Goal: Information Seeking & Learning: Check status

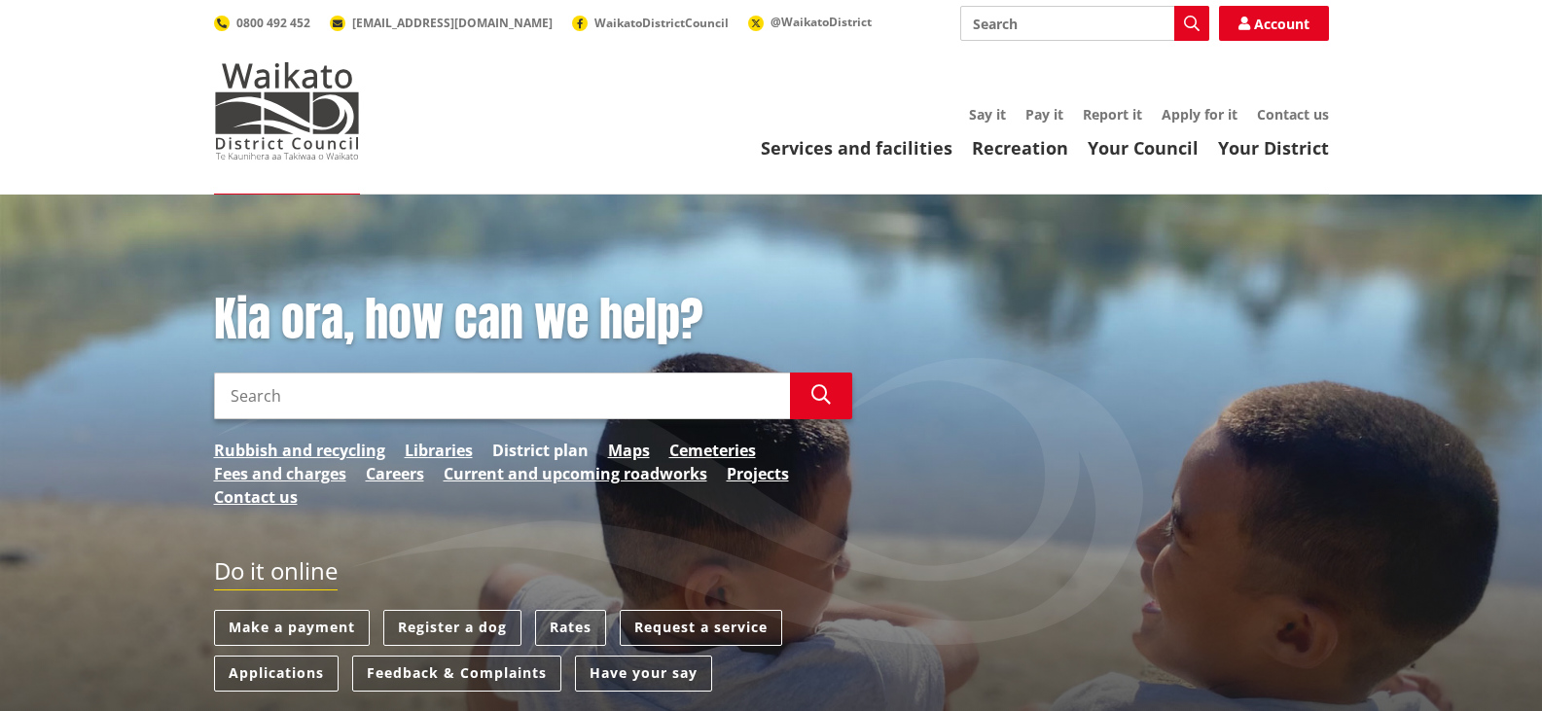
click at [545, 449] on link "District plan" at bounding box center [540, 450] width 96 height 23
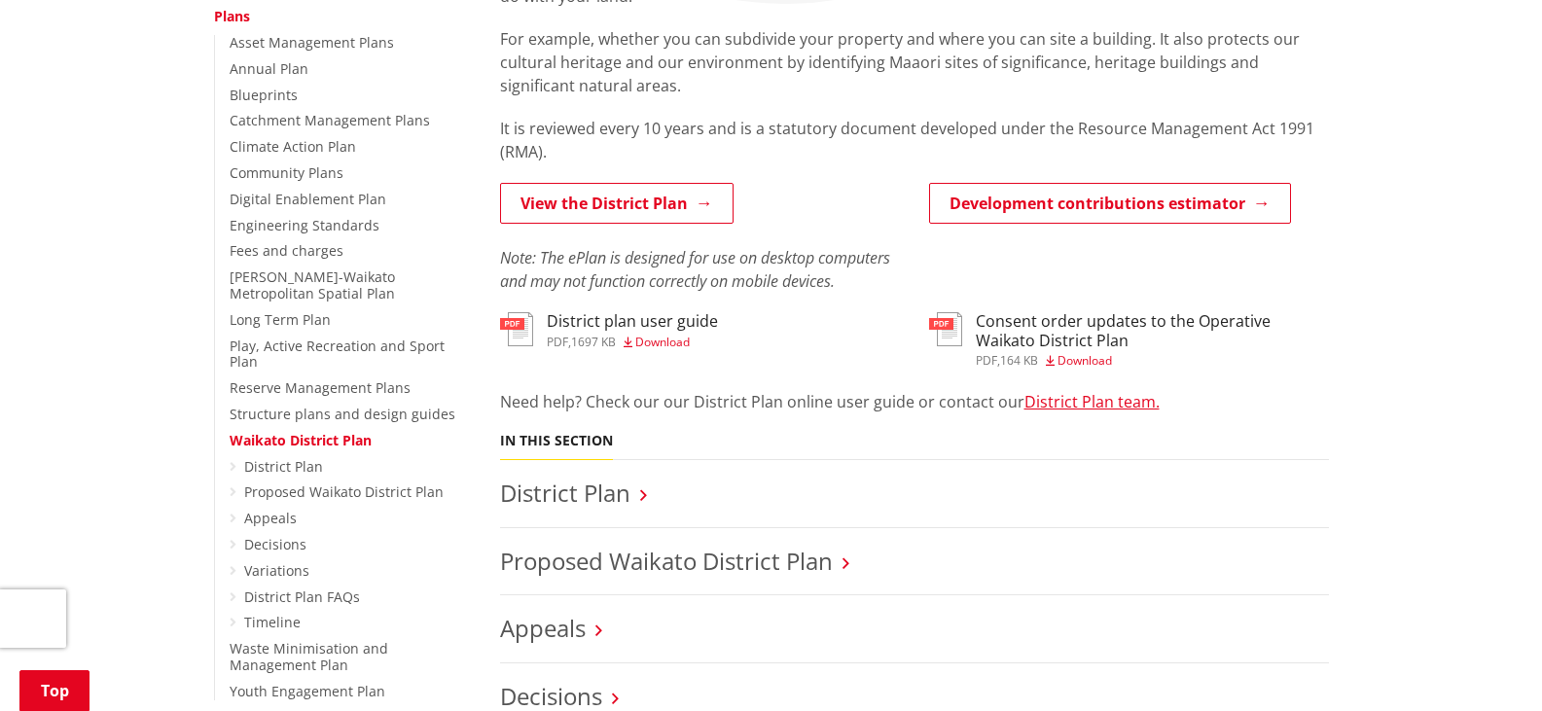
scroll to position [389, 0]
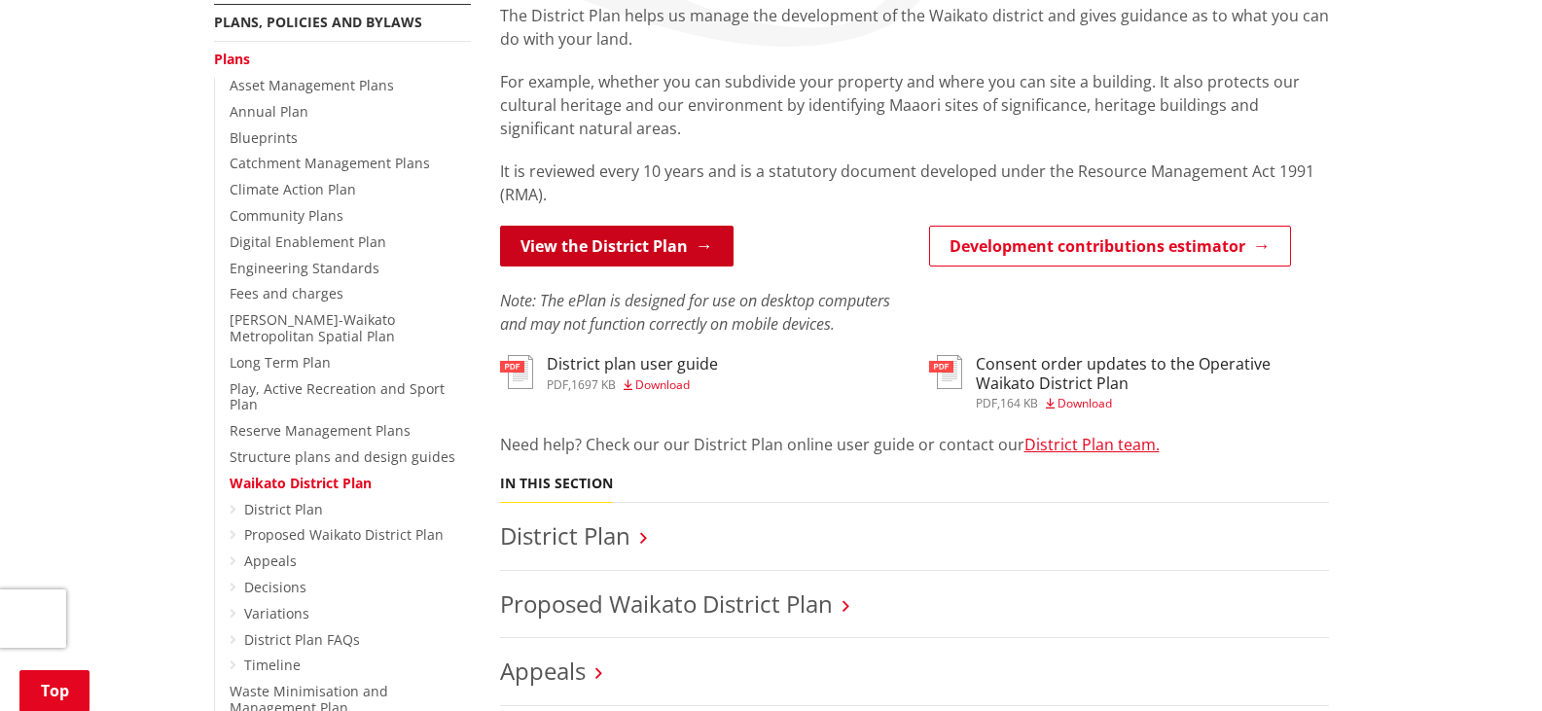
click at [632, 247] on link "View the District Plan" at bounding box center [616, 246] width 233 height 41
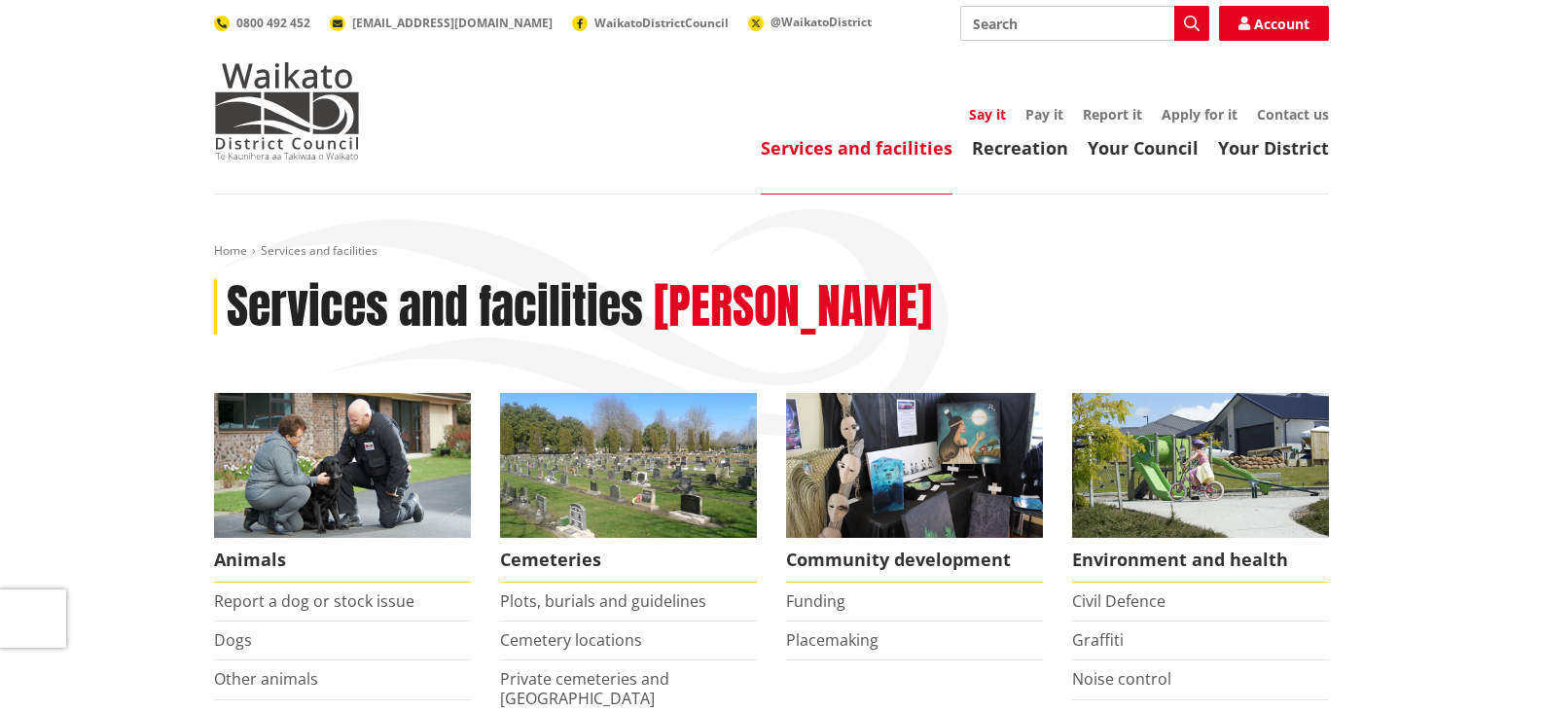
click at [990, 108] on link "Say it" at bounding box center [987, 114] width 37 height 18
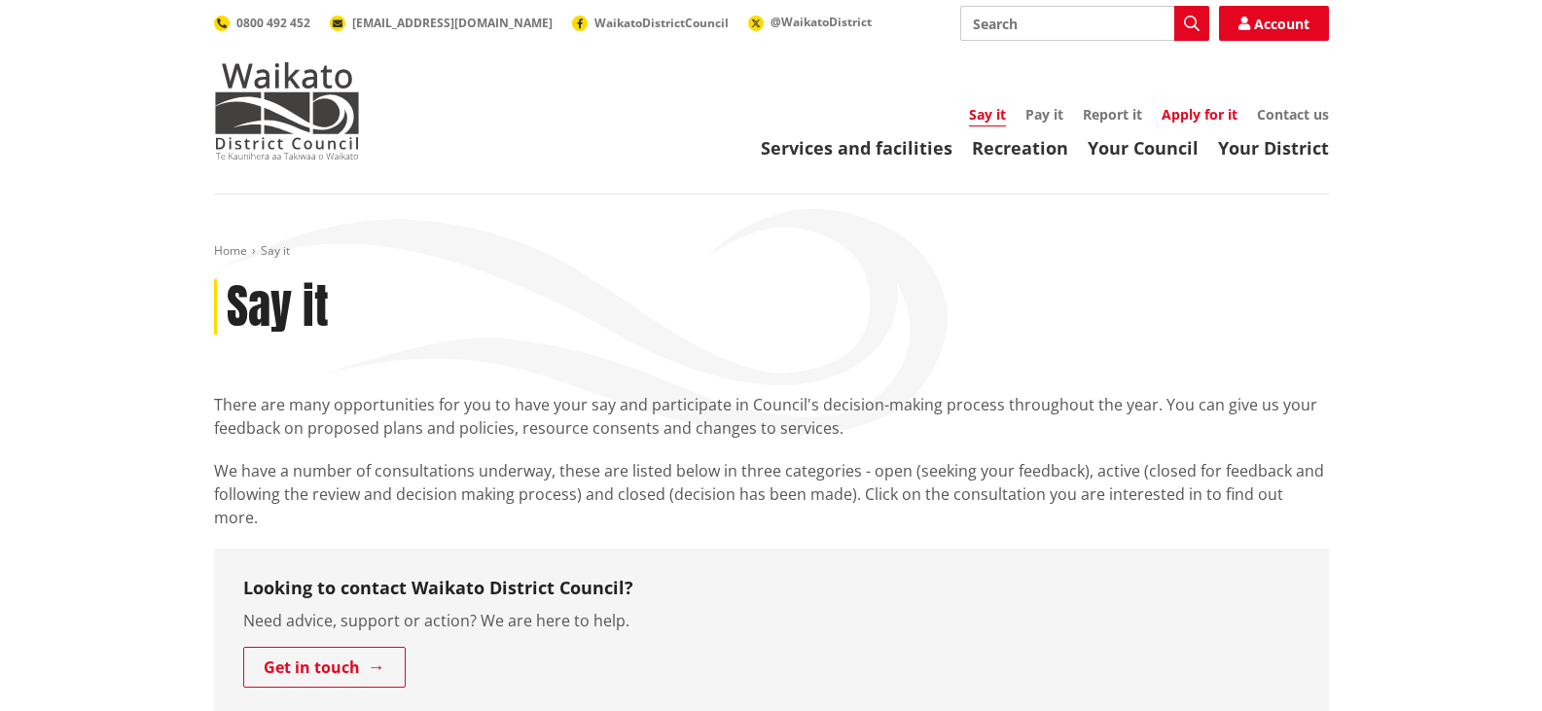
click at [1199, 109] on link "Apply for it" at bounding box center [1199, 114] width 76 height 18
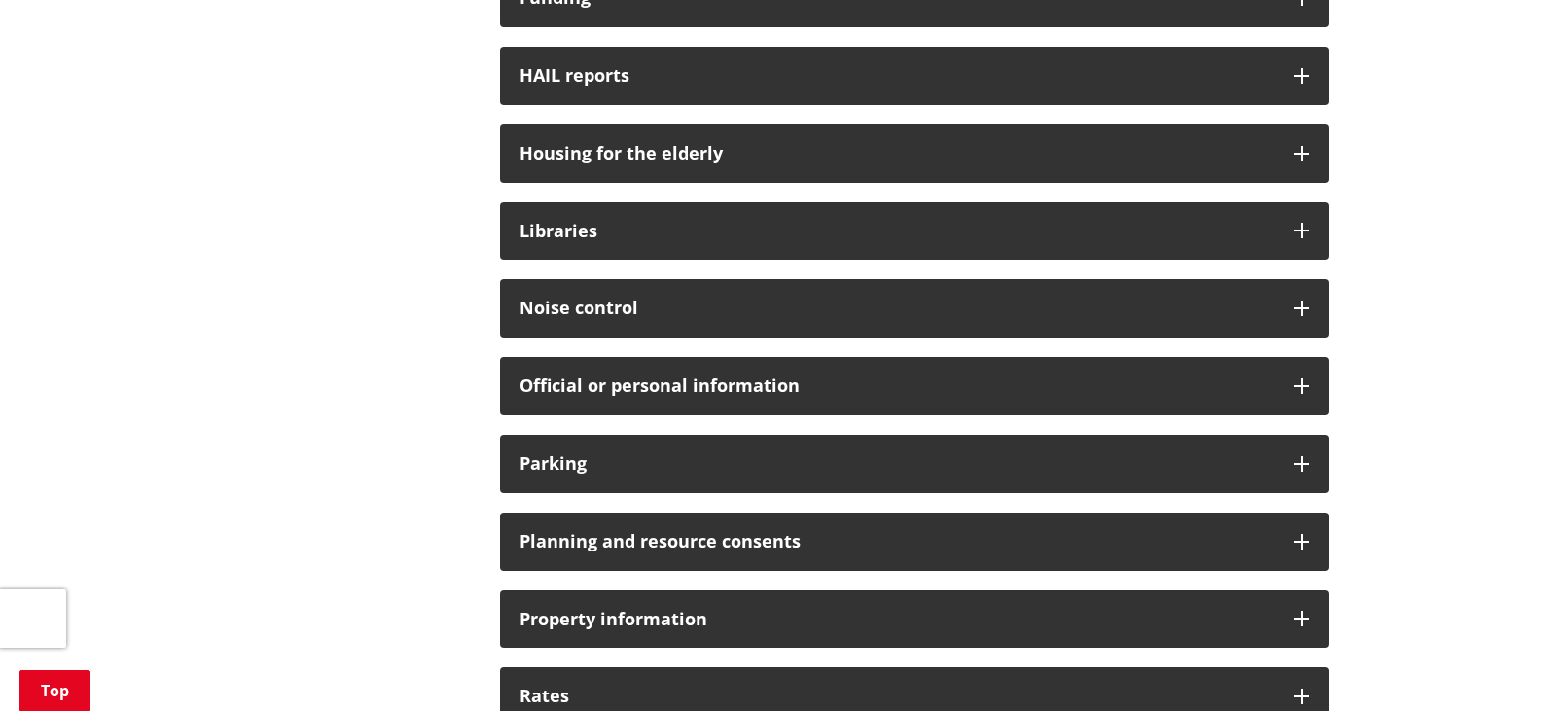
scroll to position [1265, 0]
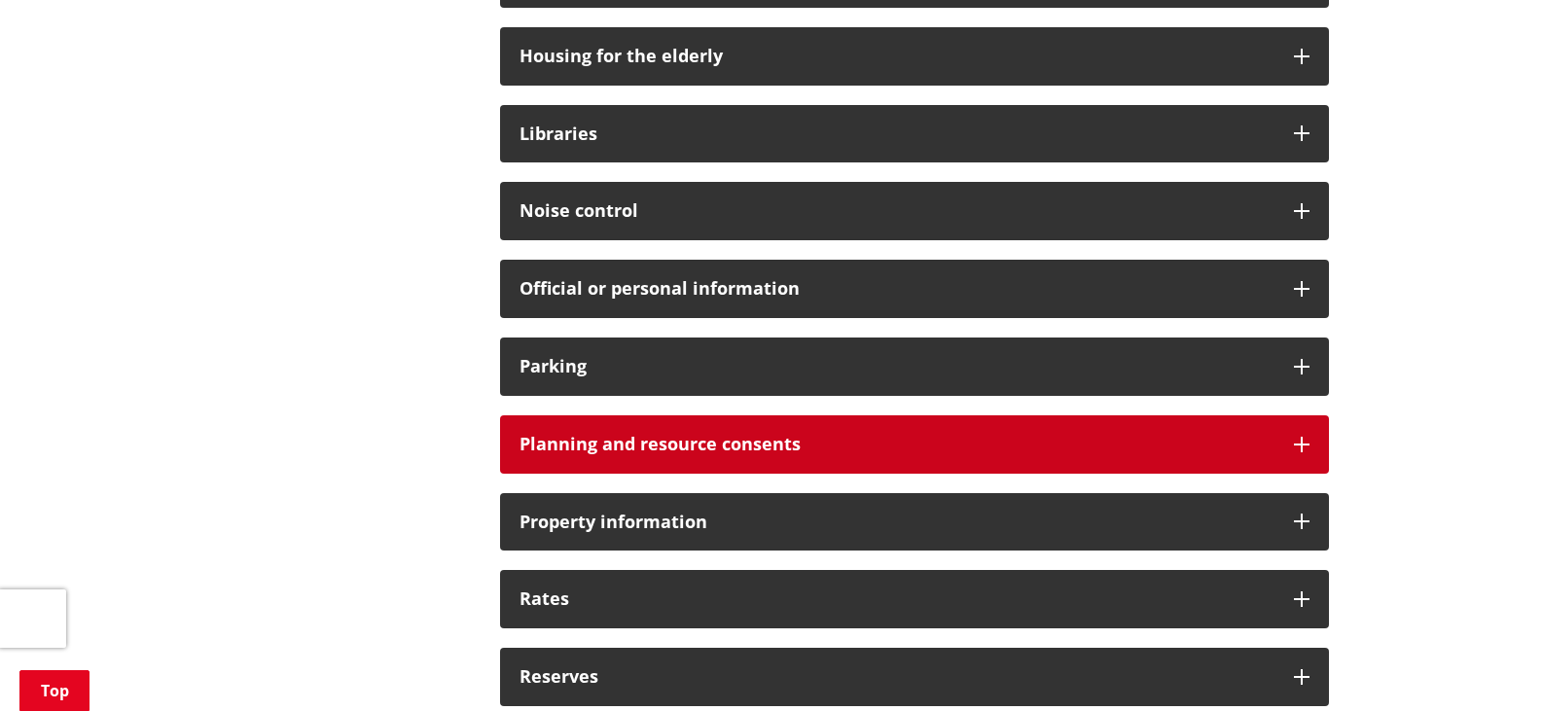
click at [1300, 439] on icon at bounding box center [1302, 445] width 16 height 16
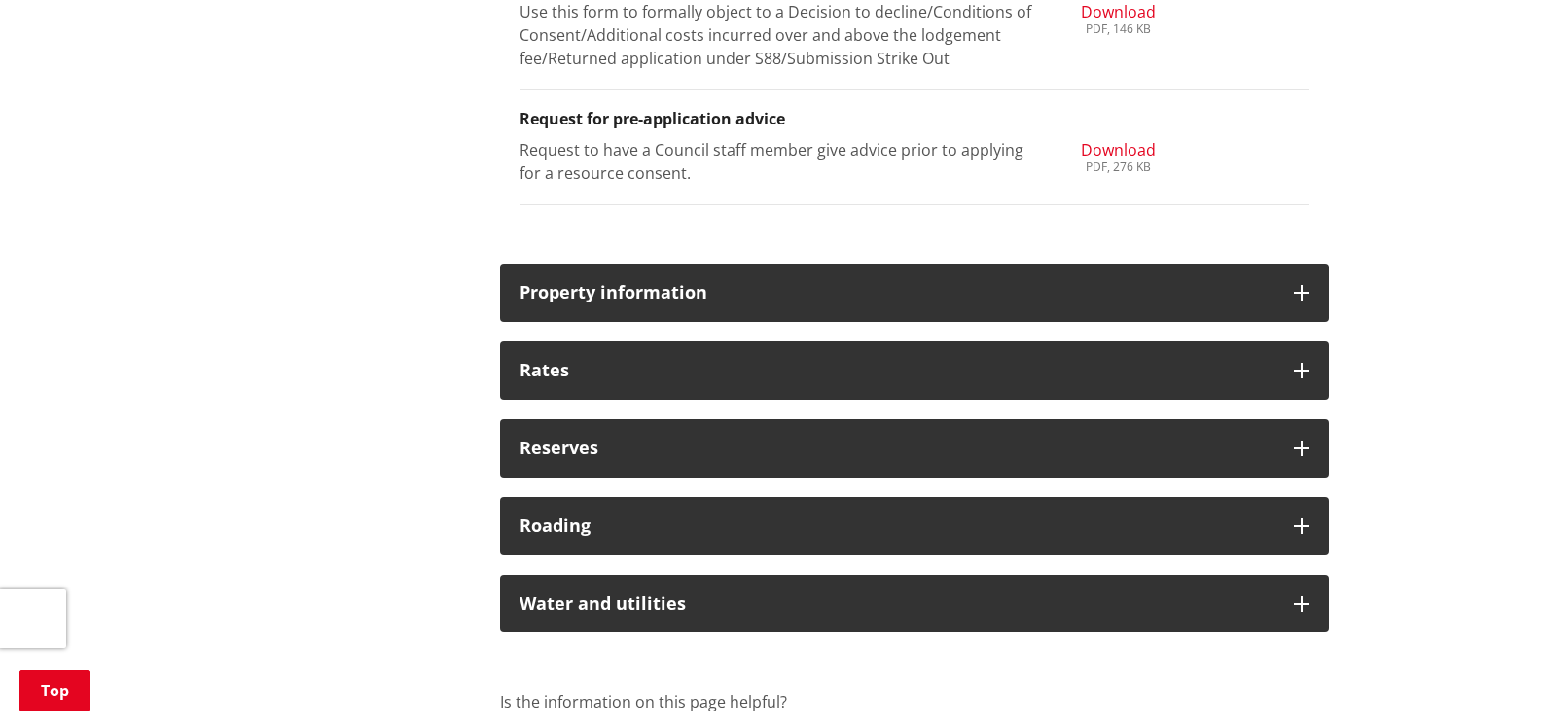
scroll to position [2724, 0]
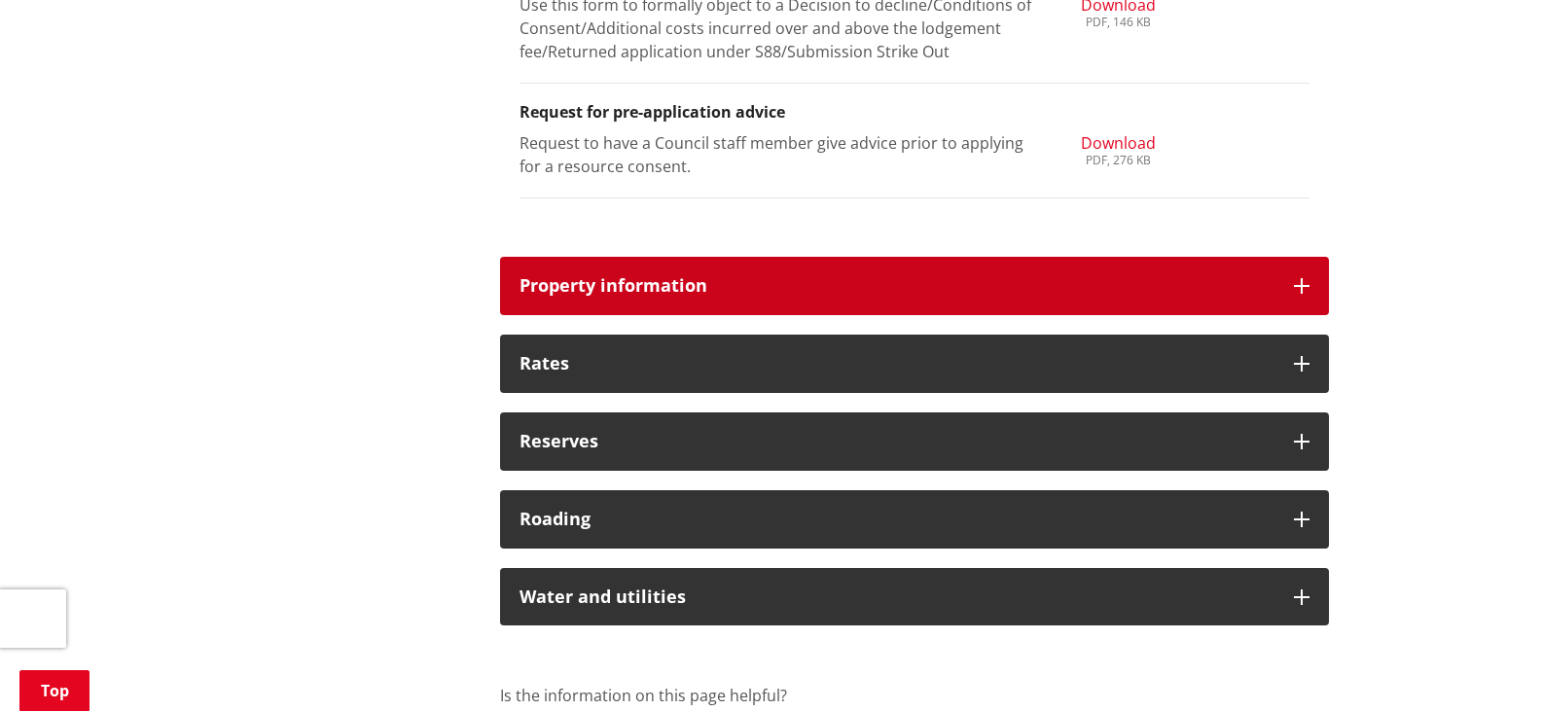
click at [1302, 288] on icon at bounding box center [1302, 286] width 16 height 16
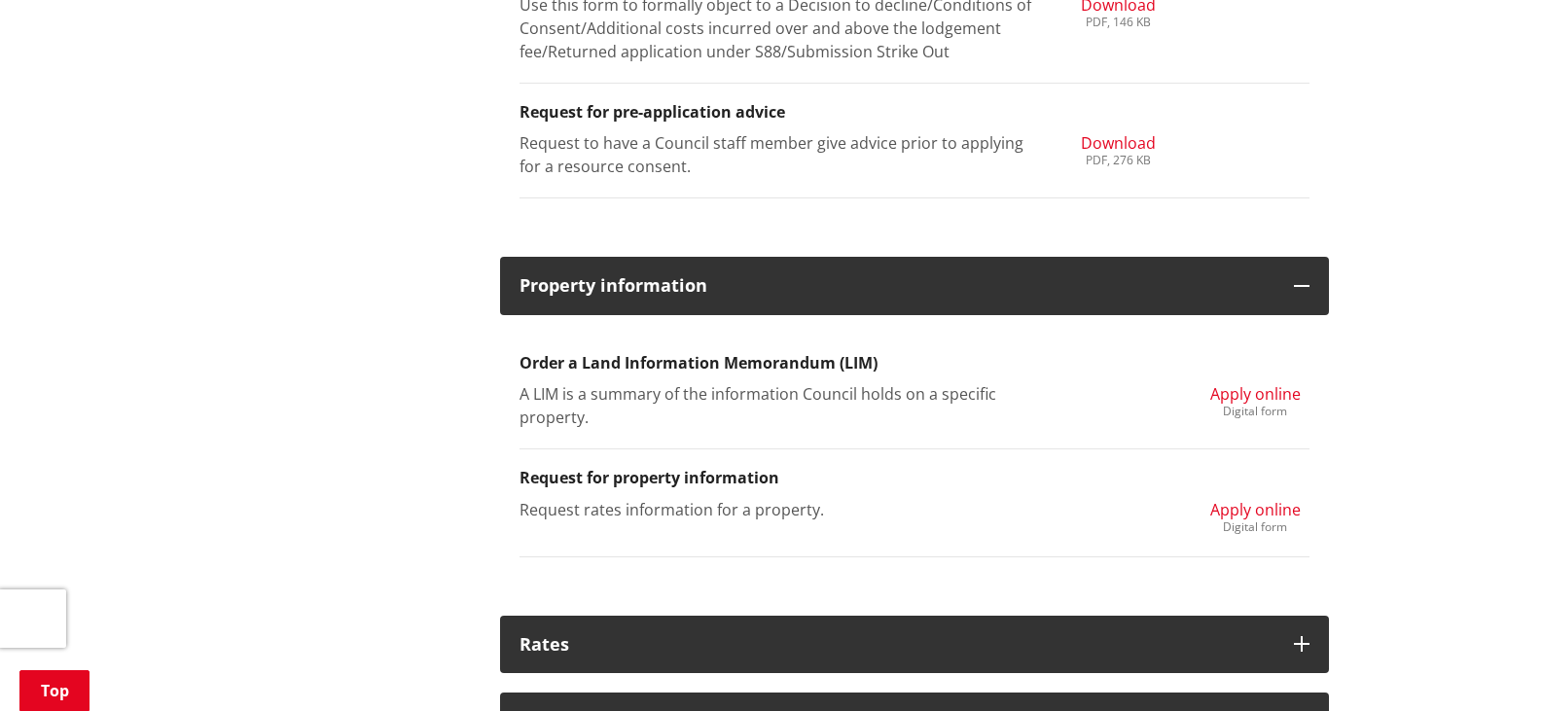
click at [773, 373] on h3 "Order a Land Information Memorandum (LIM)" at bounding box center [914, 363] width 790 height 18
click at [1245, 398] on span "Apply online" at bounding box center [1255, 393] width 90 height 21
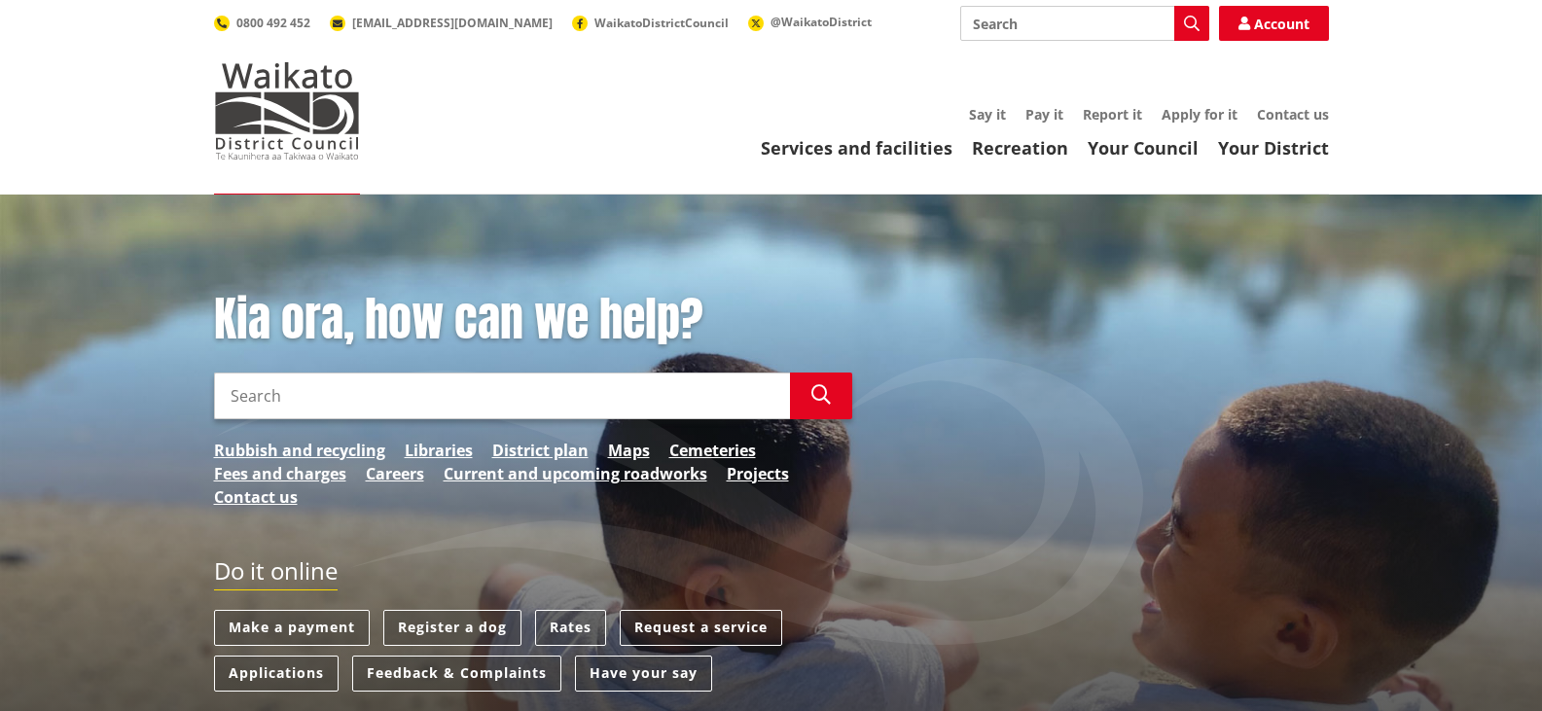
click at [1015, 23] on input "Search" at bounding box center [1084, 23] width 249 height 35
type input "LUC0314/25"
click at [1186, 12] on button "Search" at bounding box center [1191, 23] width 35 height 35
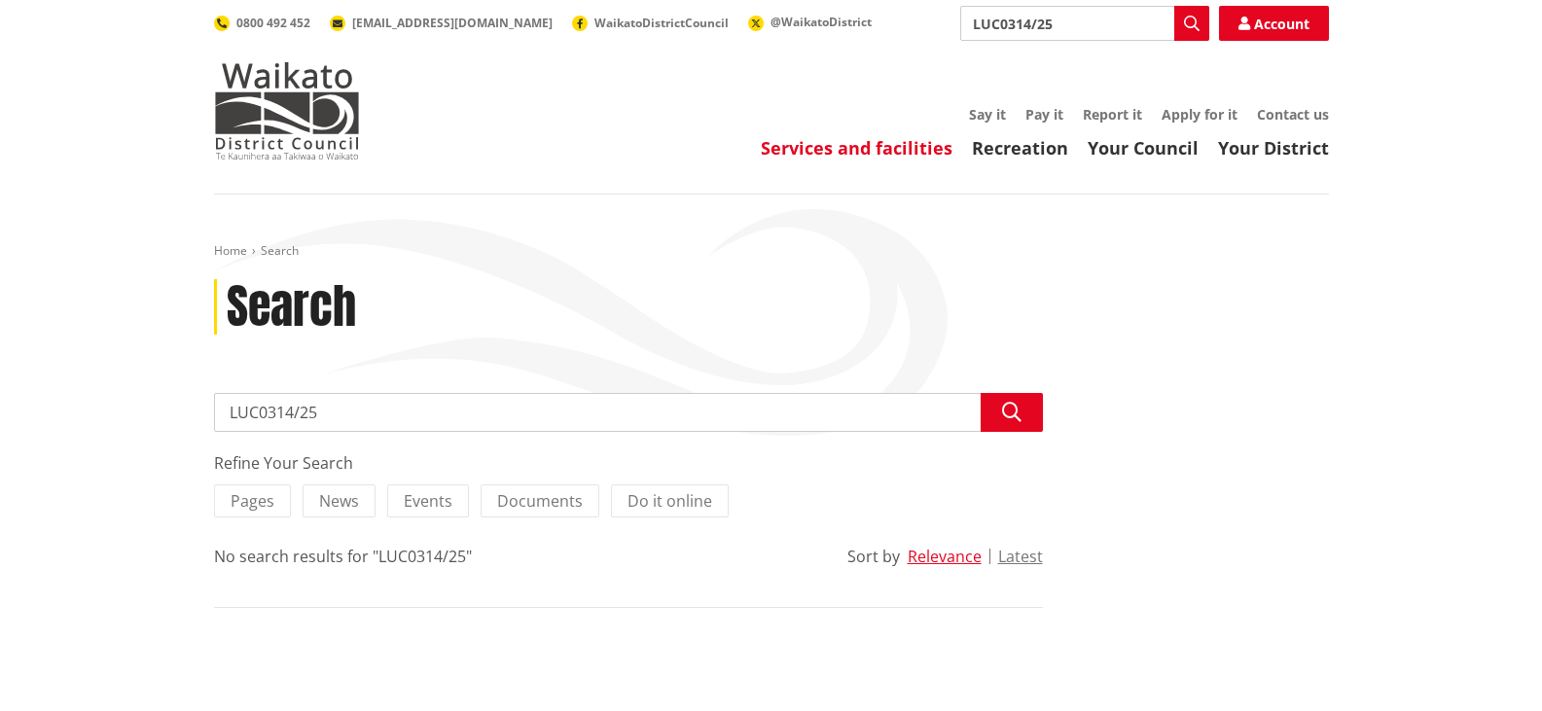
click at [813, 152] on link "Services and facilities" at bounding box center [857, 147] width 192 height 23
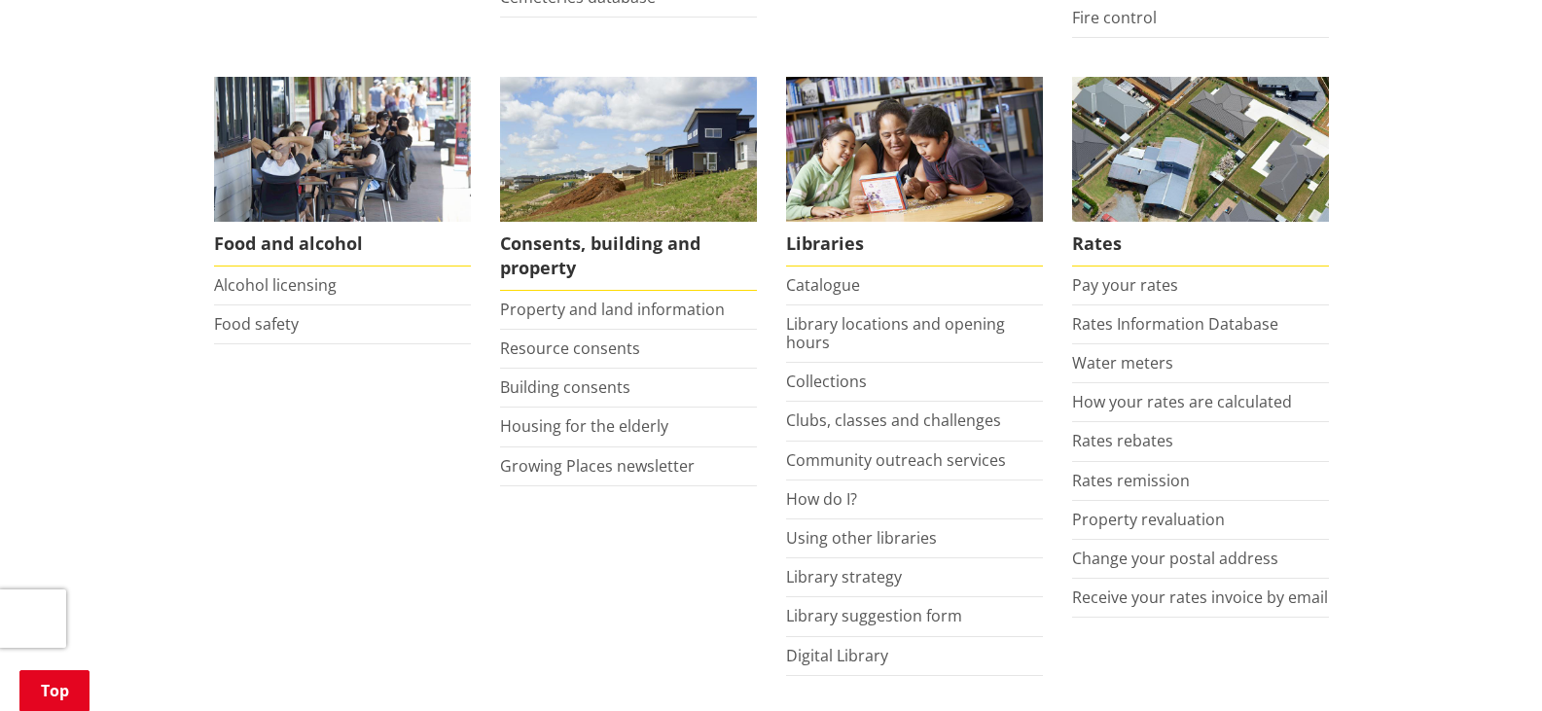
scroll to position [778, 0]
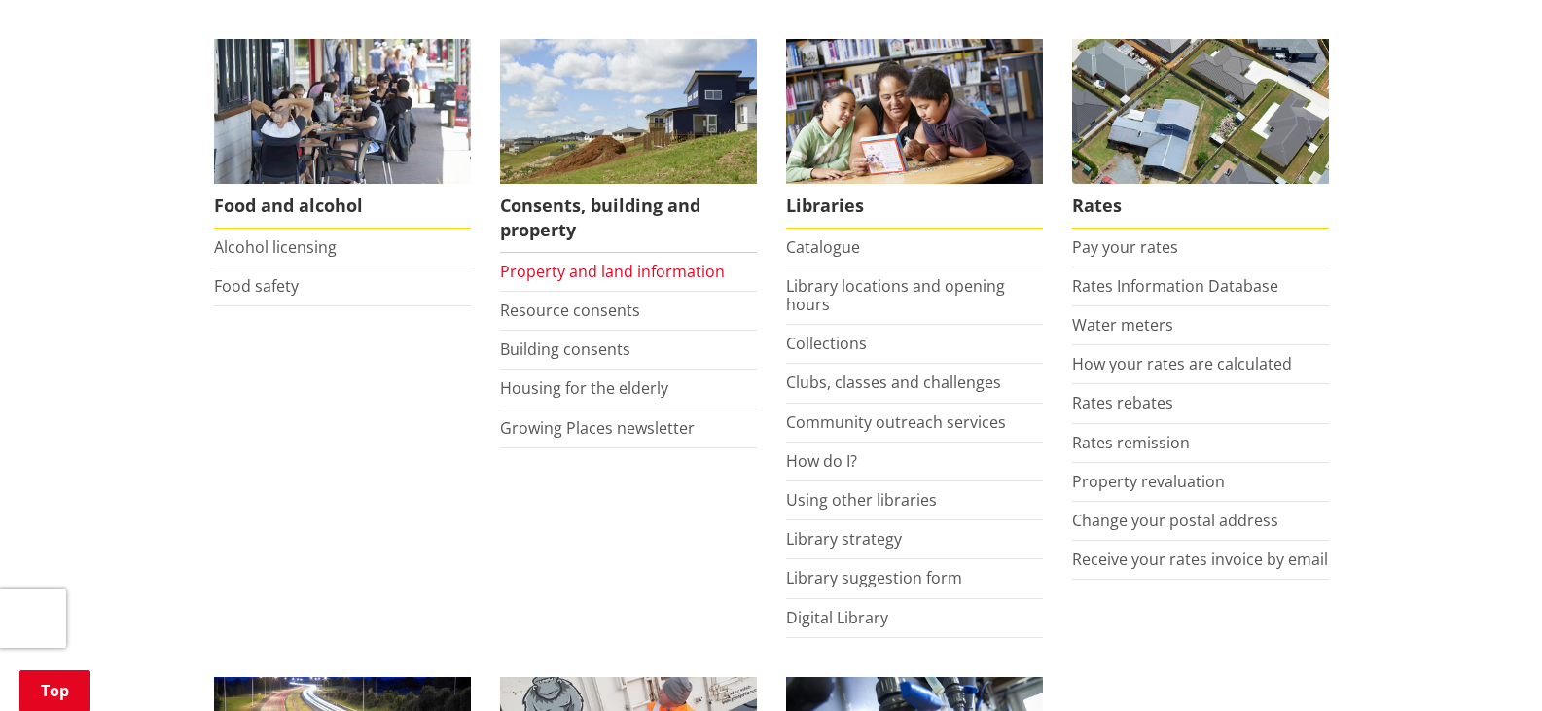
click at [641, 269] on link "Property and land information" at bounding box center [612, 271] width 225 height 21
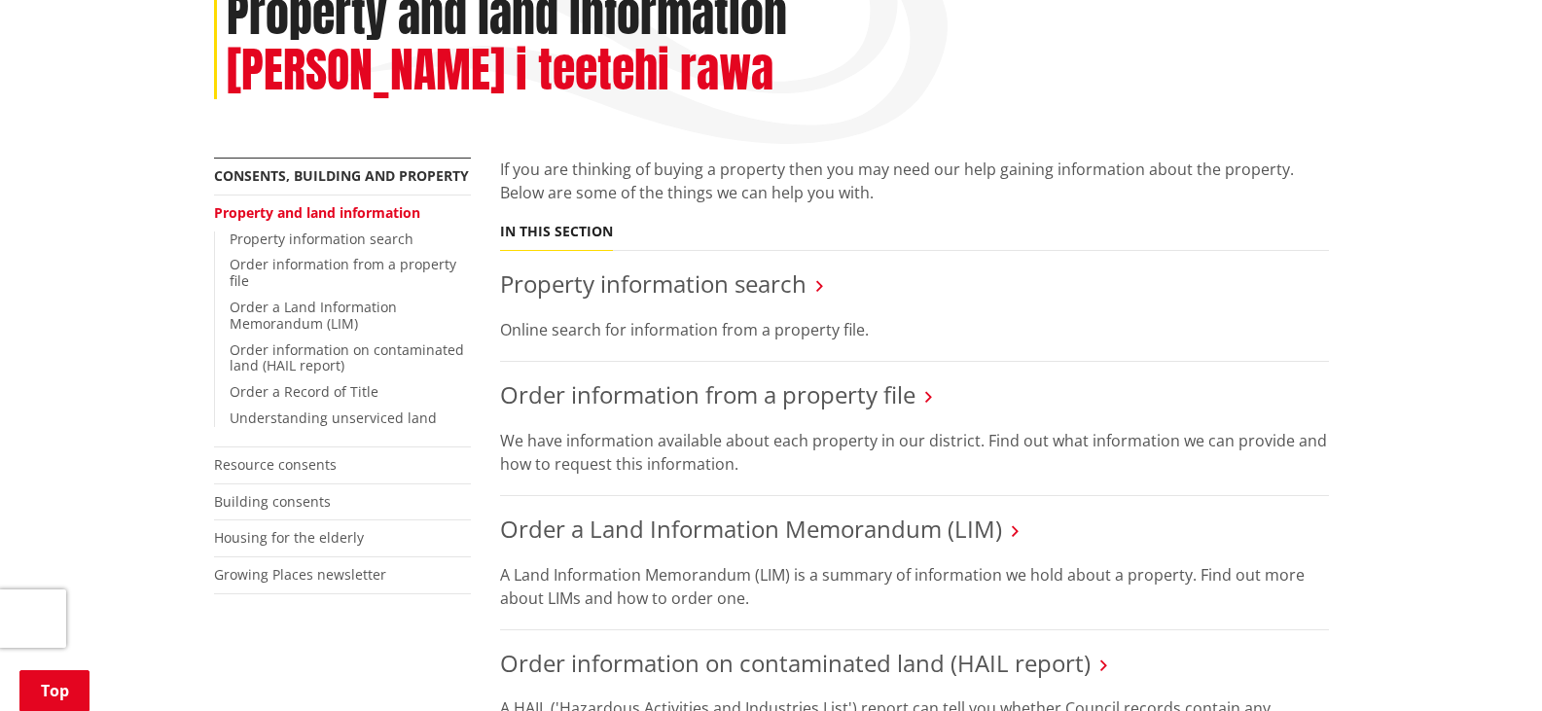
scroll to position [195, 0]
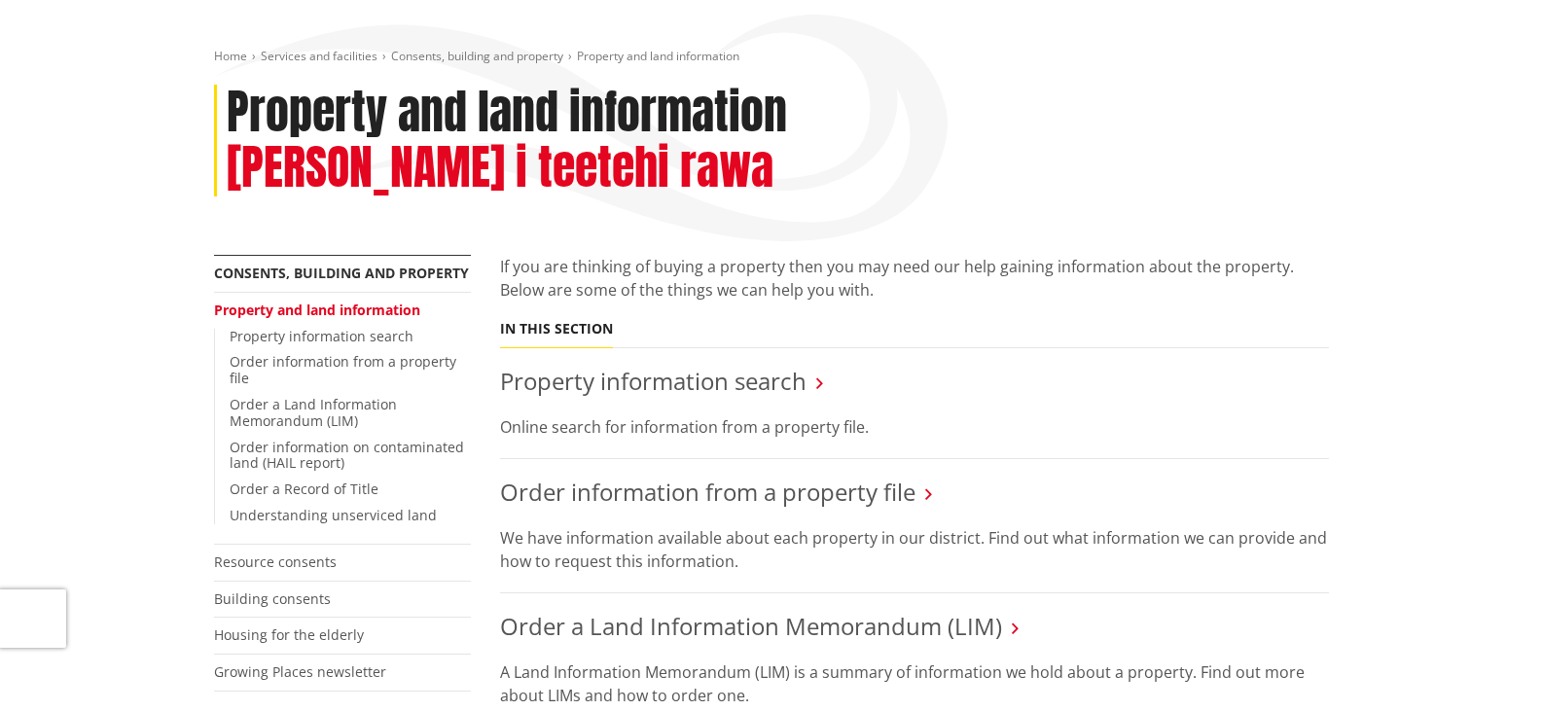
click at [819, 374] on icon at bounding box center [819, 383] width 7 height 18
click at [736, 365] on link "Property information search" at bounding box center [653, 381] width 306 height 32
